Goal: Ask a question

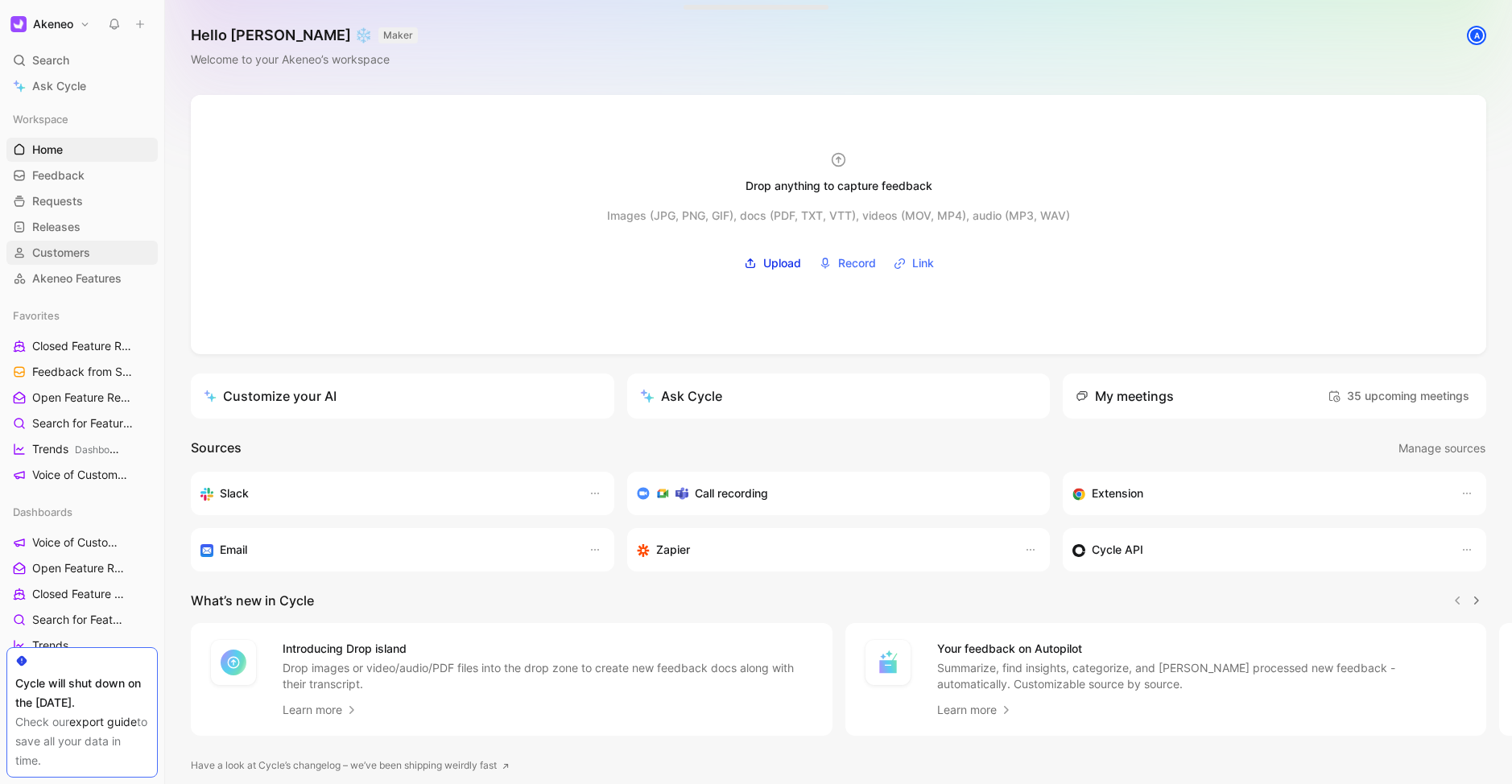
click at [65, 245] on span "Customers" at bounding box center [61, 252] width 58 height 16
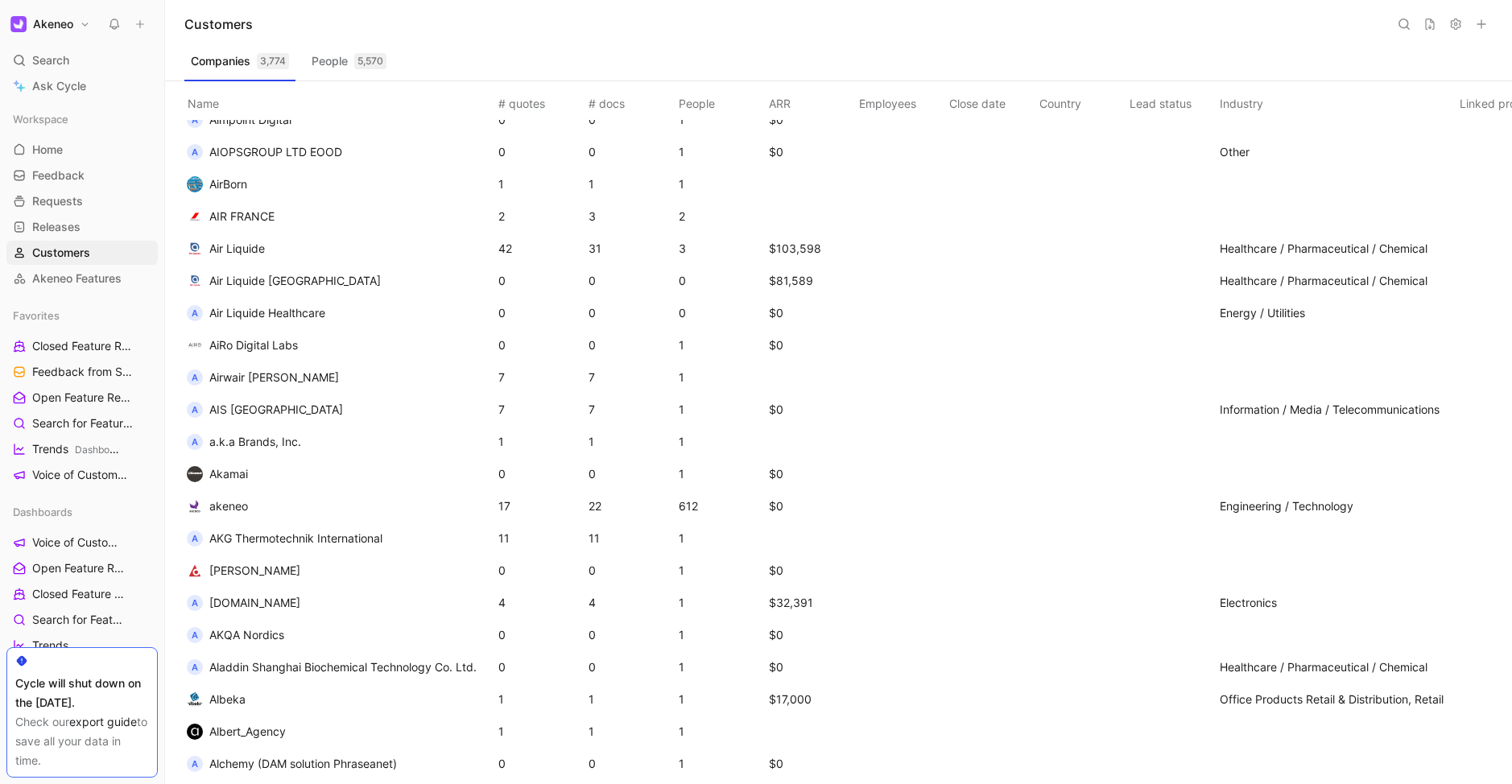
scroll to position [4582, 0]
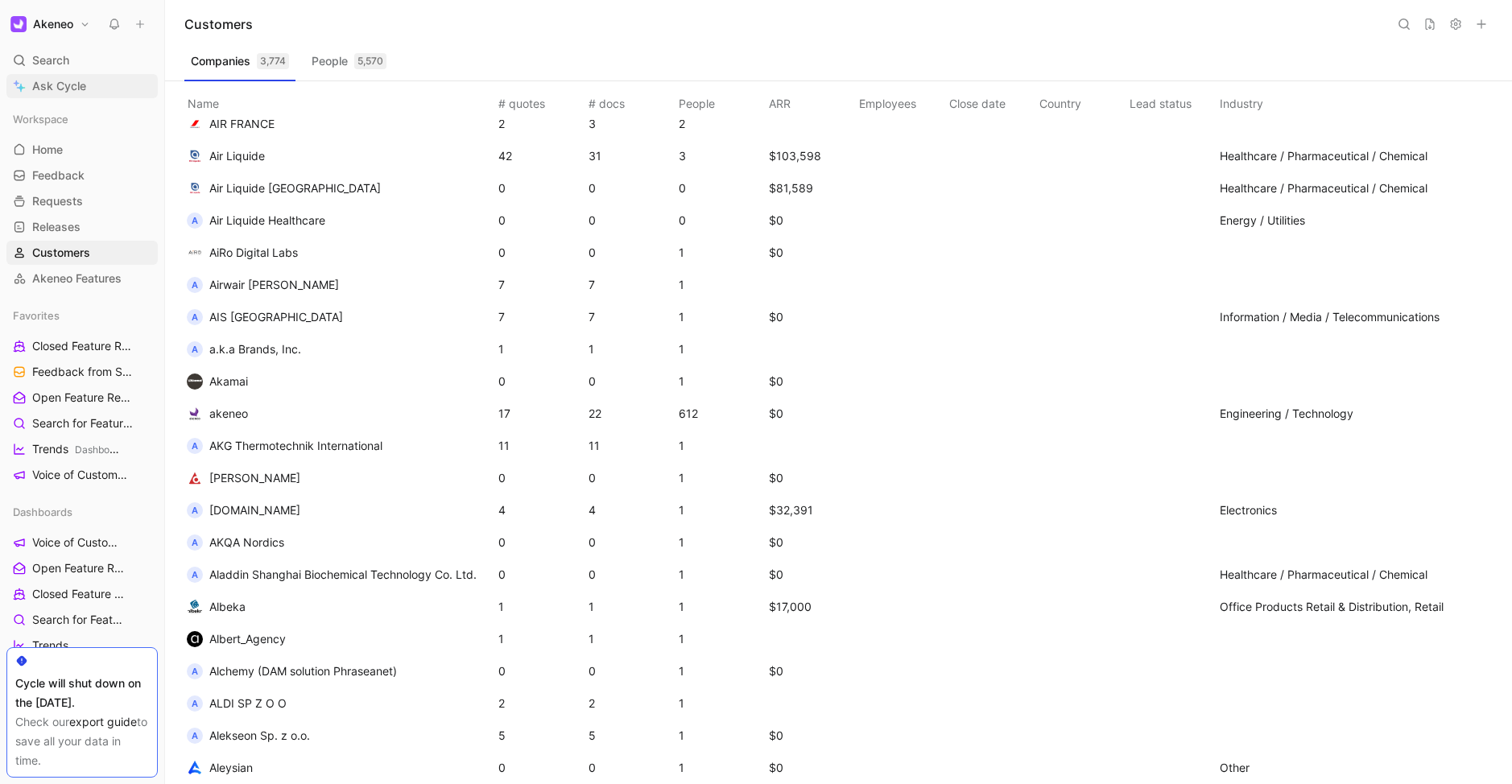
click at [40, 86] on span "Ask Cycle" at bounding box center [60, 86] width 54 height 19
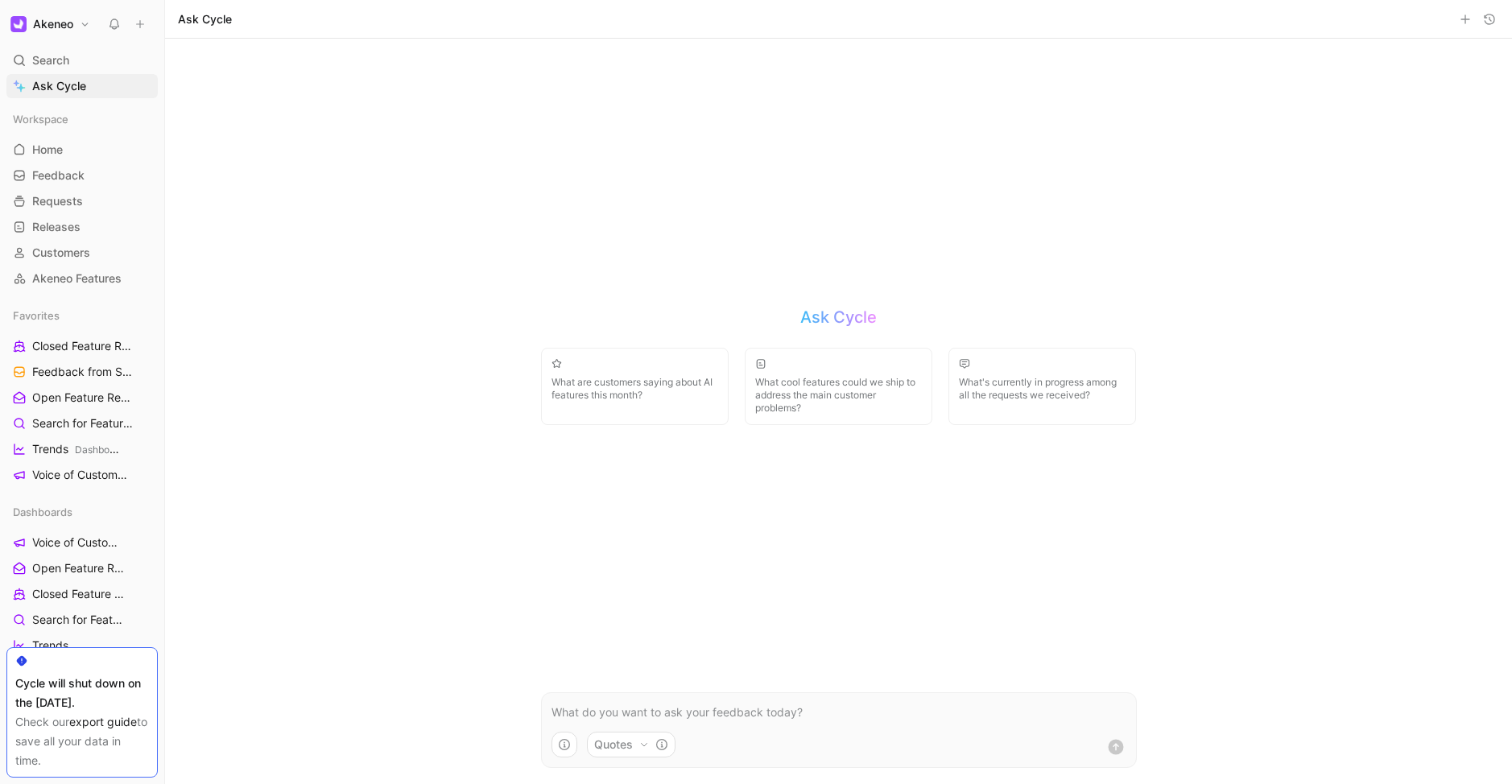
click at [1002, 378] on span "What's currently in progress among all the requests we received?" at bounding box center [1042, 388] width 167 height 25
click at [1115, 750] on use "submit" at bounding box center [1115, 745] width 15 height 15
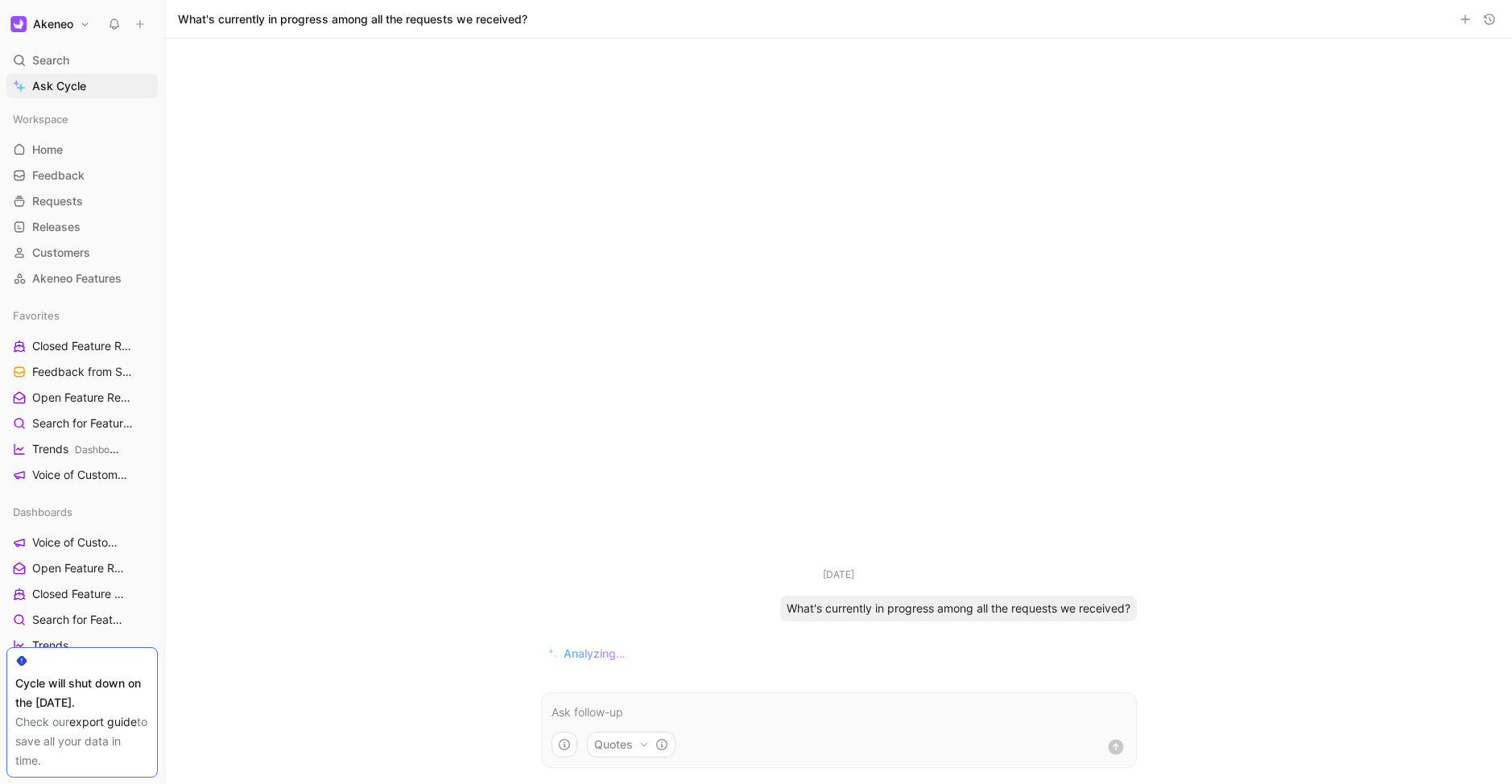
click at [664, 740] on icon "button" at bounding box center [662, 744] width 13 height 13
click at [664, 740] on html "Akeneo Search ⌘ K Ask Cycle Workspace Home G then H Feedback G then F Requests …" at bounding box center [756, 392] width 1512 height 784
click at [568, 740] on use "button" at bounding box center [564, 744] width 11 height 11
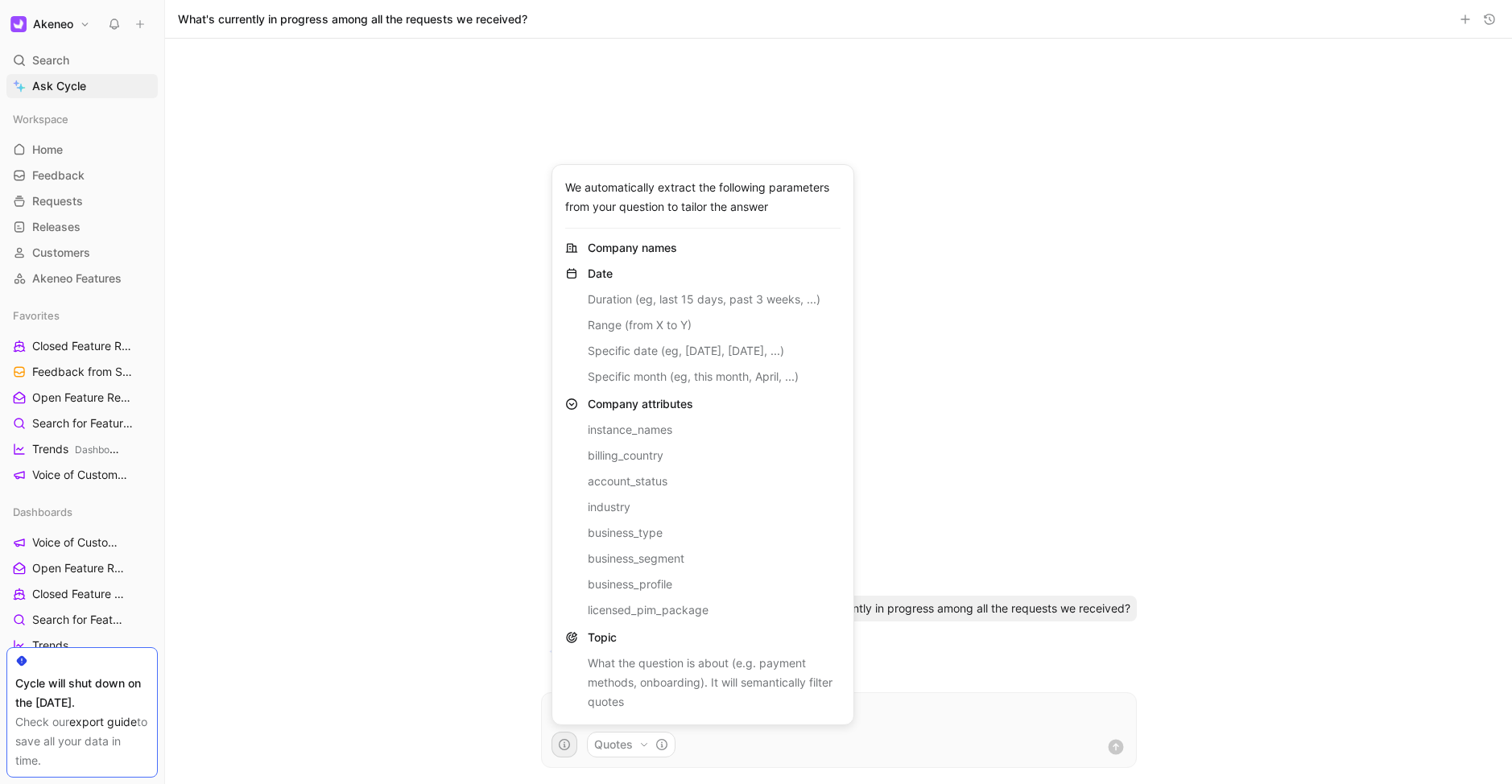
click at [568, 740] on html "Akeneo Search ⌘ K Ask Cycle Workspace Home G then H Feedback G then F Requests …" at bounding box center [756, 392] width 1512 height 784
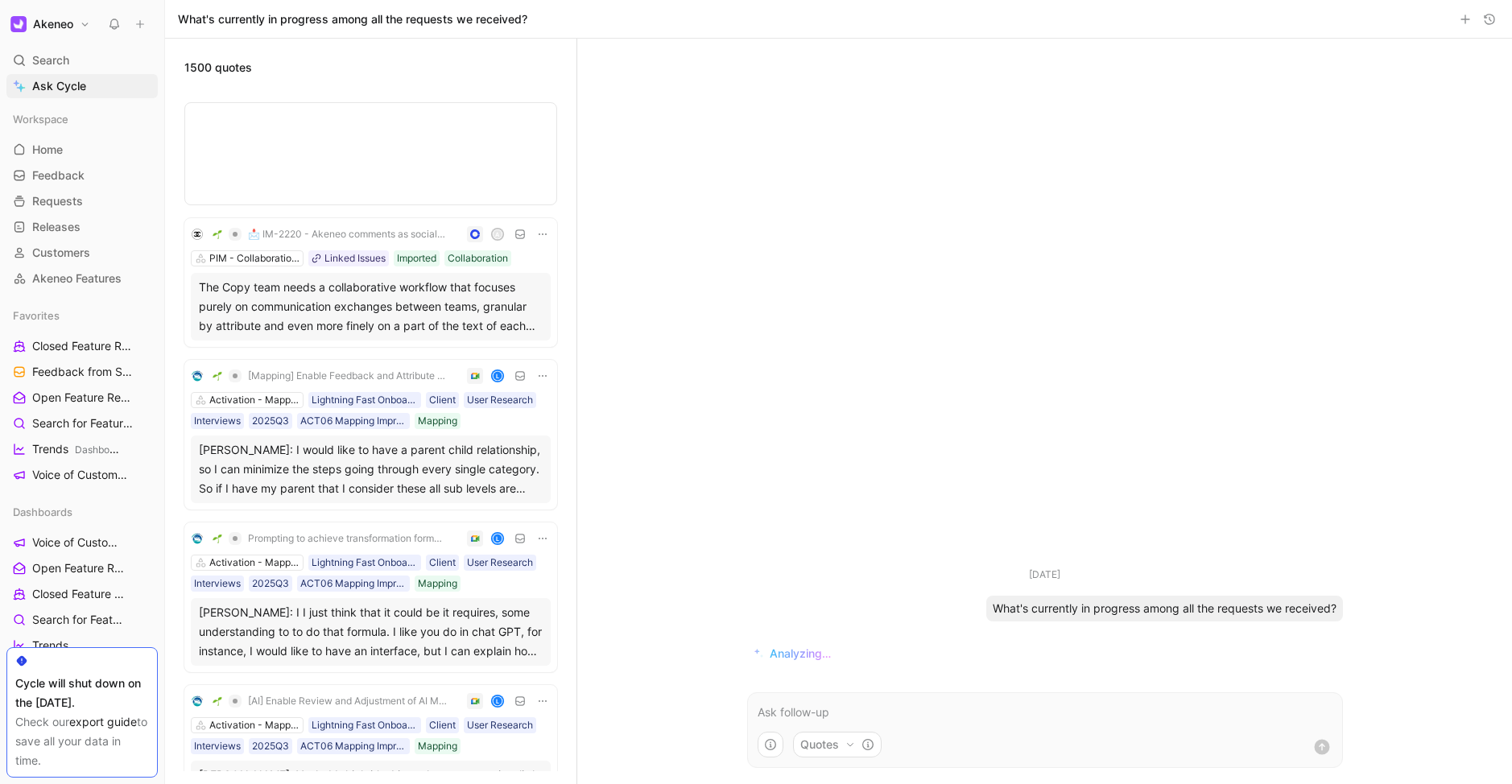
scroll to position [1405, 0]
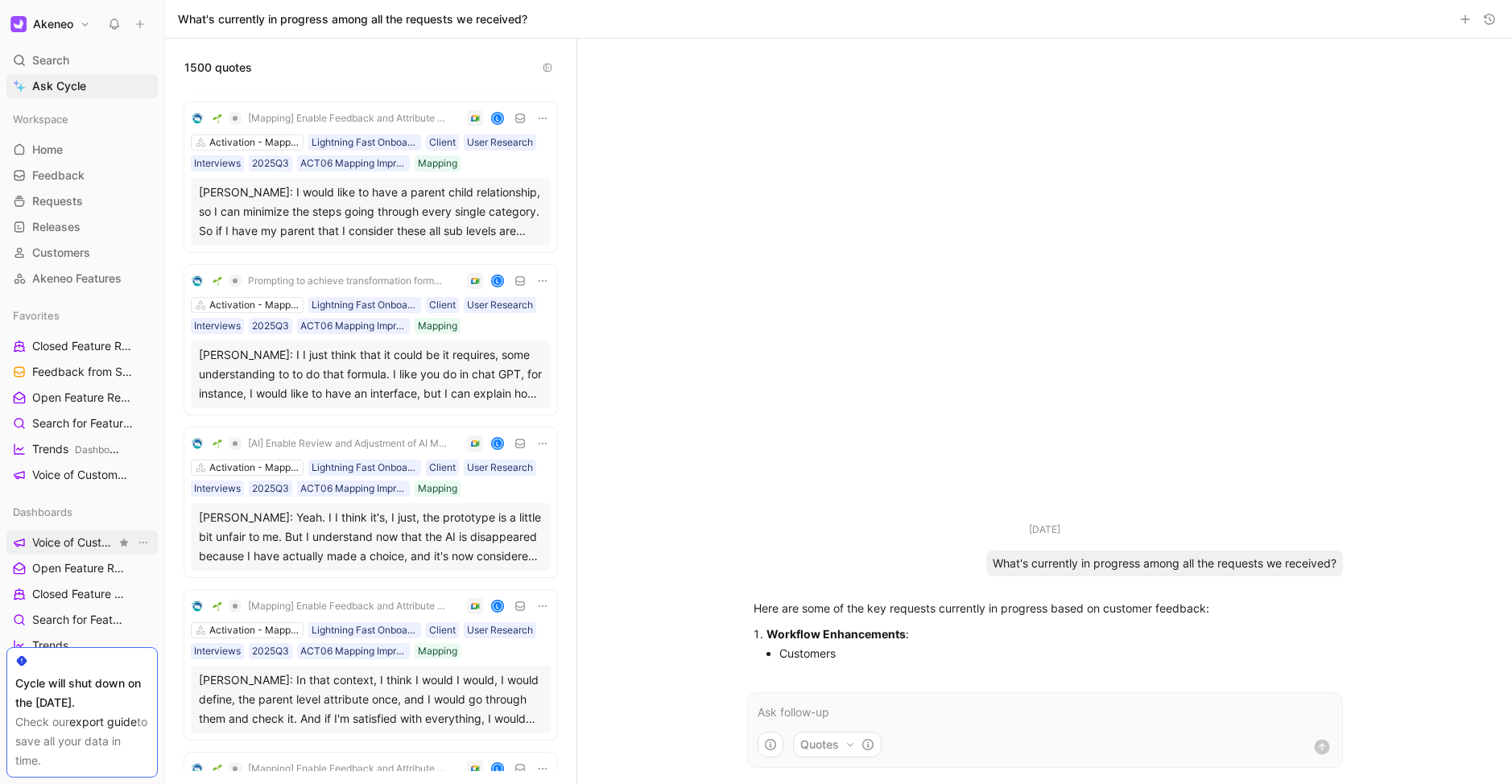
click at [59, 540] on span "Voice of Customers" at bounding box center [75, 542] width 84 height 16
